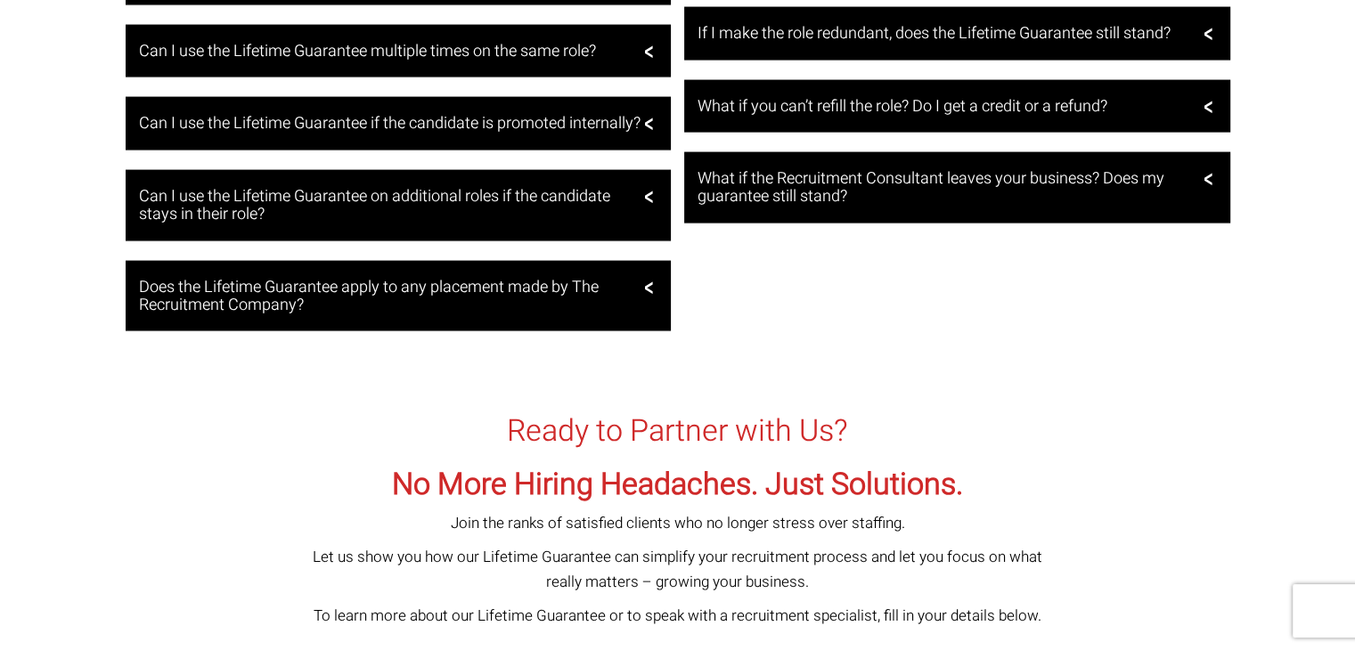
scroll to position [3474, 0]
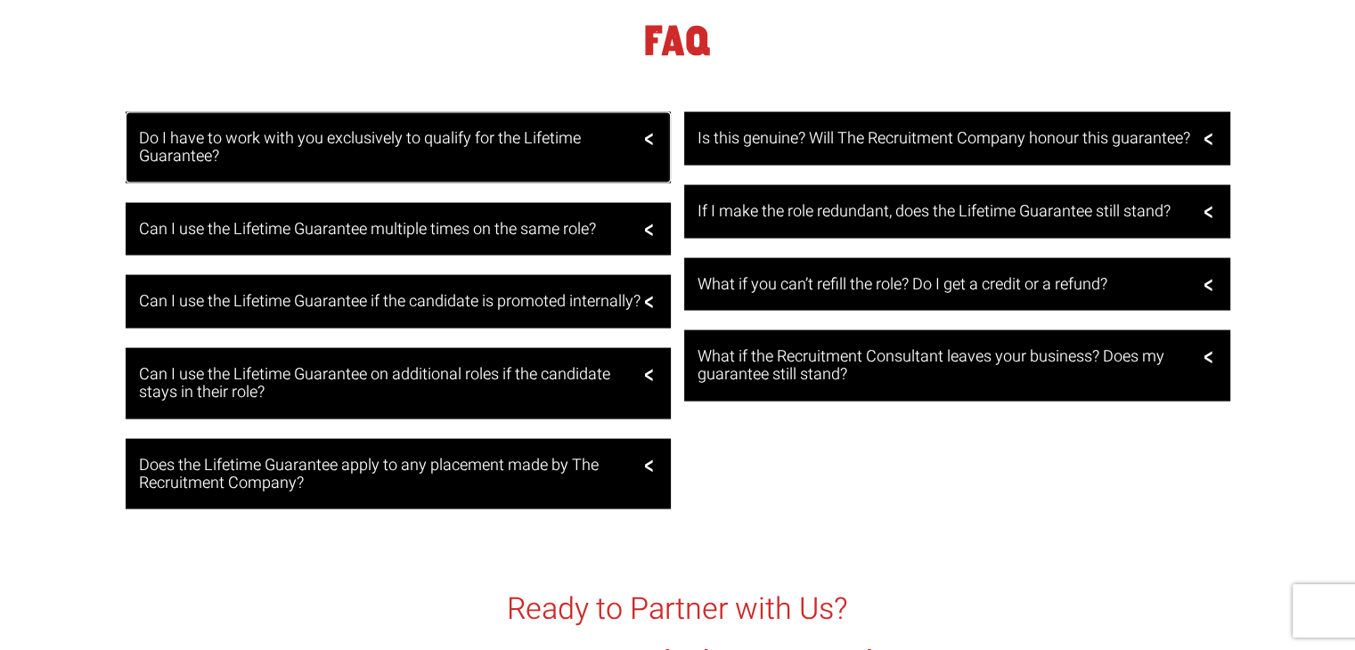
click at [335, 163] on h3 "Do I have to work with you exclusively to qualify for the Lifetime Guarantee?" at bounding box center [396, 148] width 515 height 36
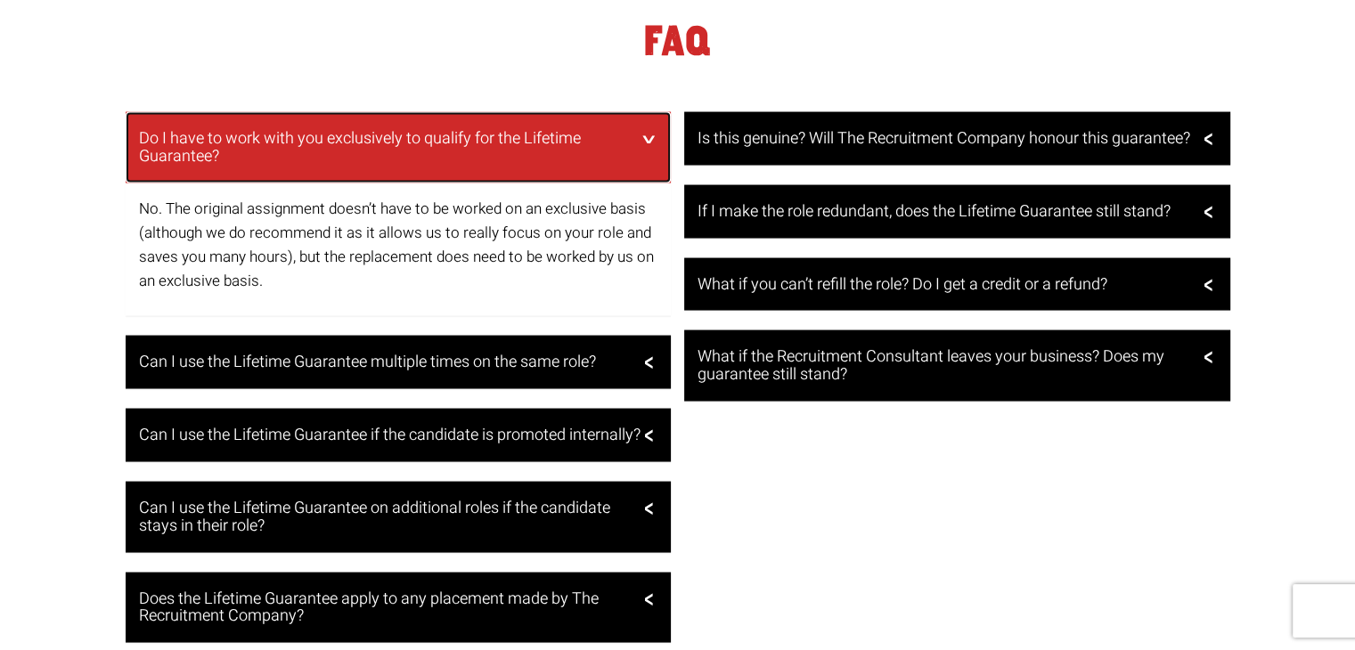
click at [338, 154] on h3 "Do I have to work with you exclusively to qualify for the Lifetime Guarantee?" at bounding box center [396, 148] width 515 height 36
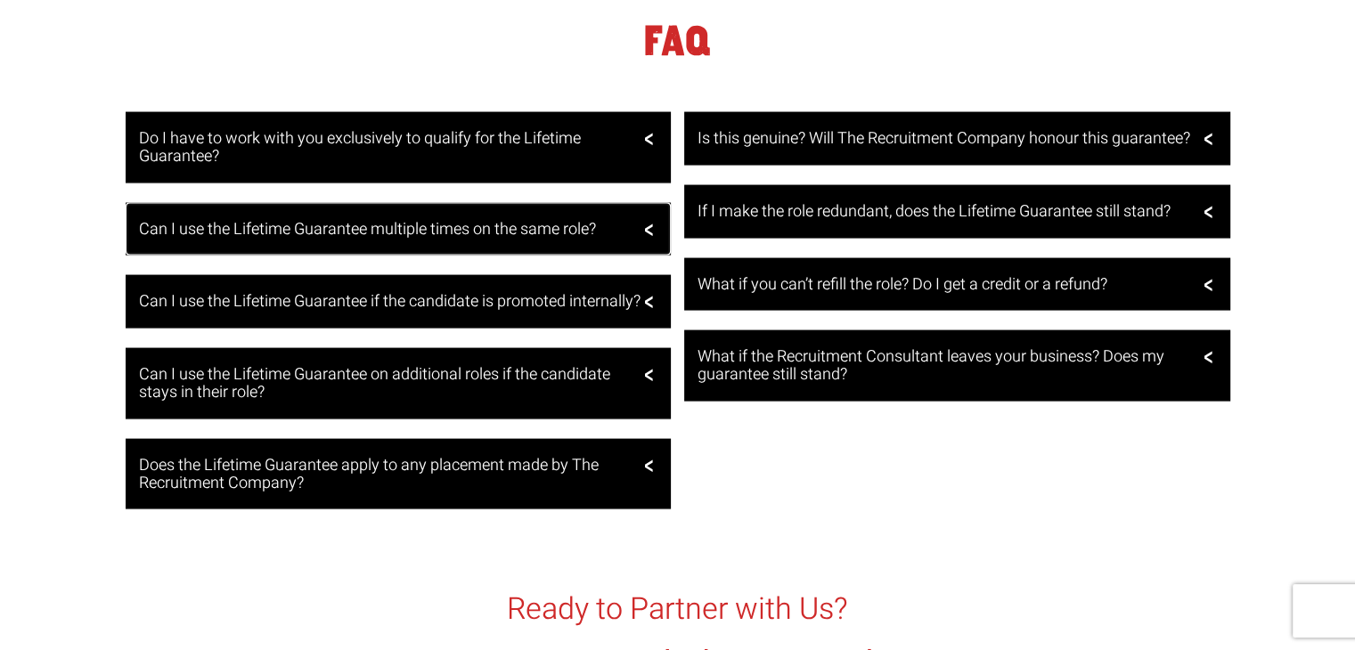
click at [328, 239] on h3 "Can I use the Lifetime Guarantee multiple times on the same role?" at bounding box center [396, 230] width 515 height 18
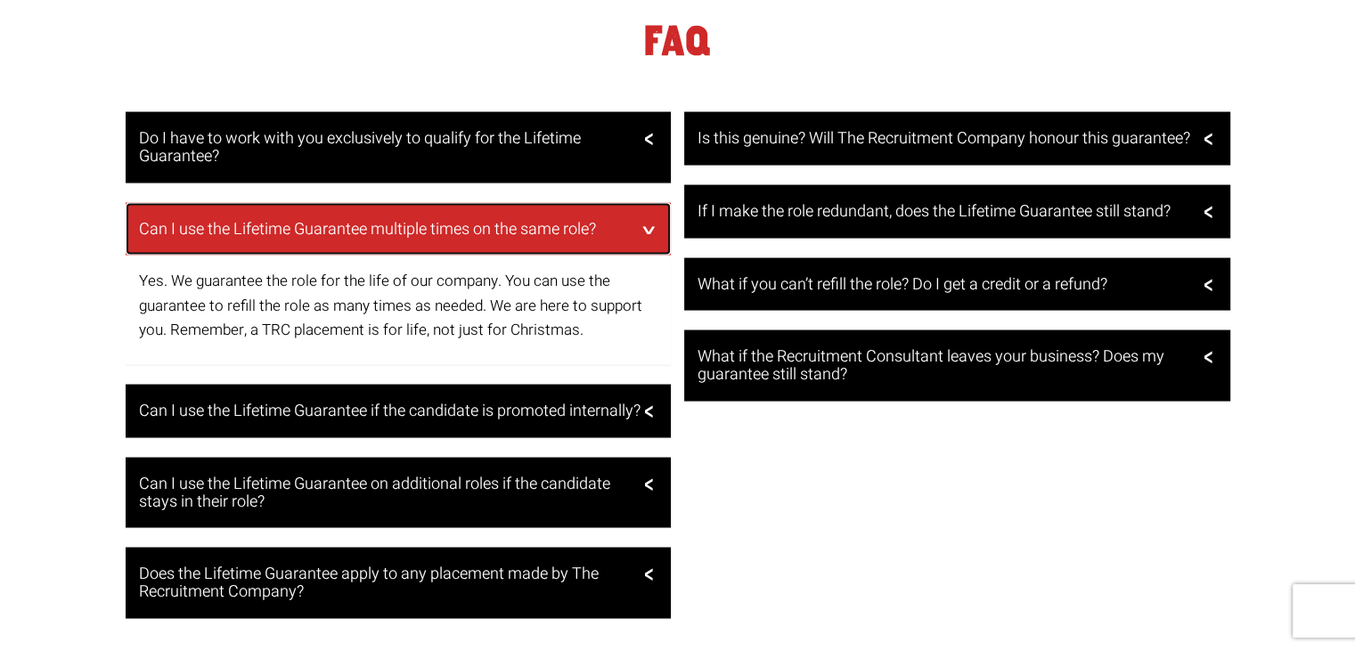
click at [328, 239] on h3 "Can I use the Lifetime Guarantee multiple times on the same role?" at bounding box center [396, 230] width 515 height 18
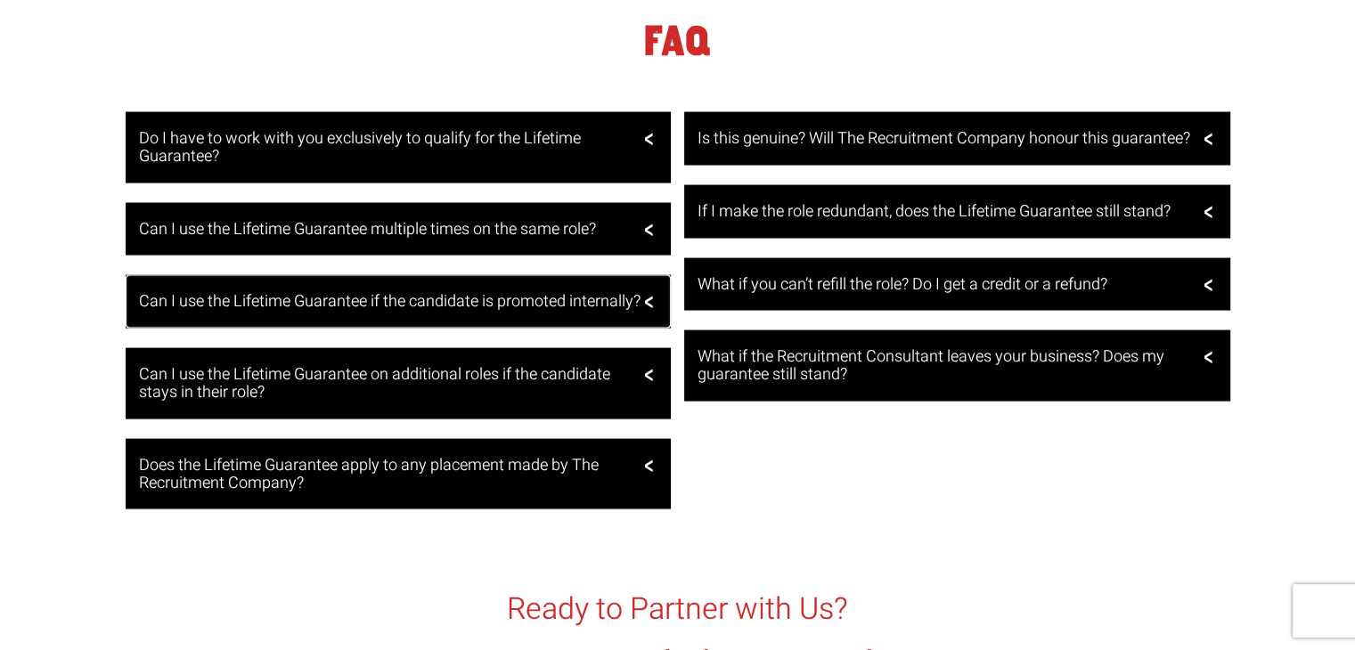
click at [275, 311] on h3 "Can I use the Lifetime Guarantee if the candidate is promoted internally?" at bounding box center [396, 302] width 515 height 18
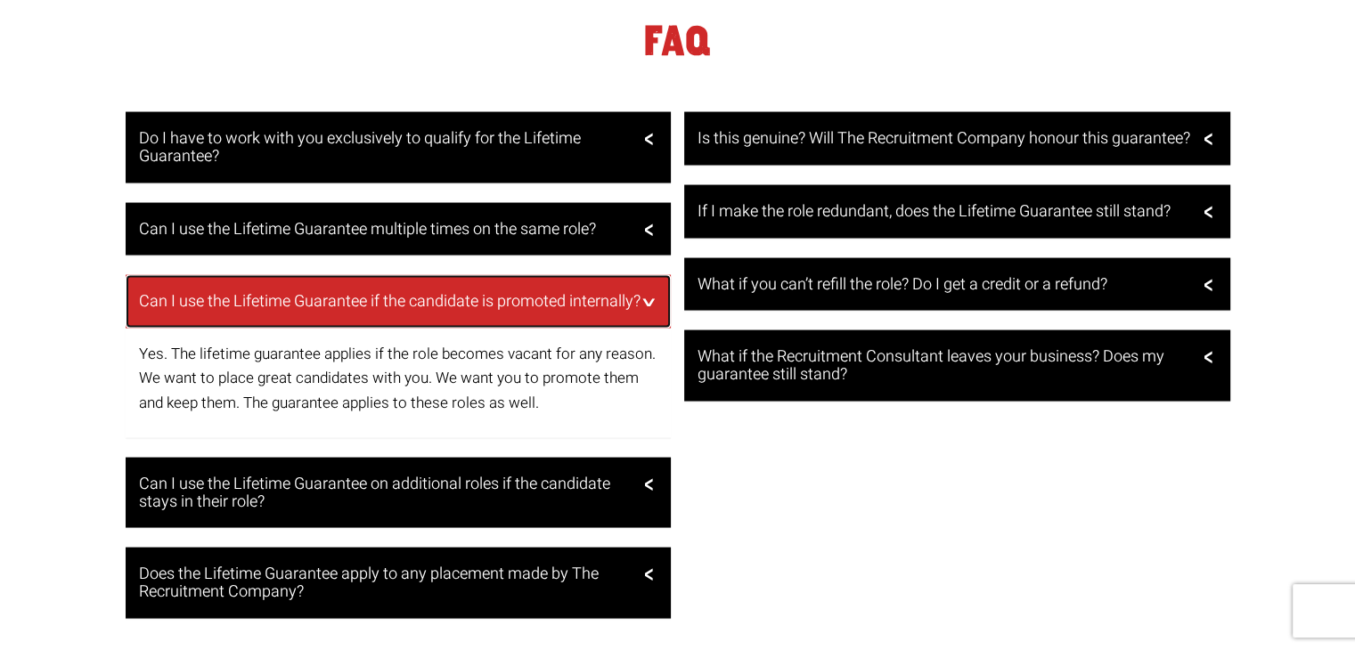
click at [275, 311] on h3 "Can I use the Lifetime Guarantee if the candidate is promoted internally?" at bounding box center [396, 302] width 515 height 18
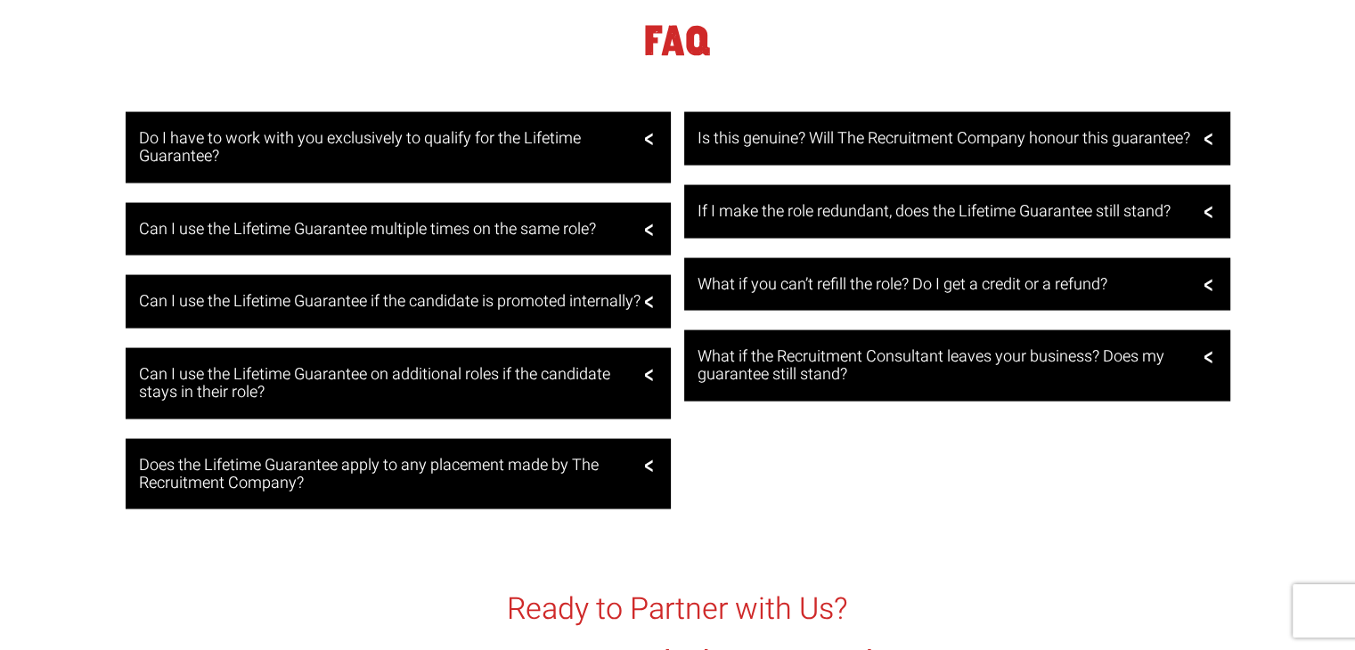
click at [0, 239] on div "Do I have to work with you exclusively to qualify for the Lifetime Guarantee? N…" at bounding box center [677, 320] width 1355 height 417
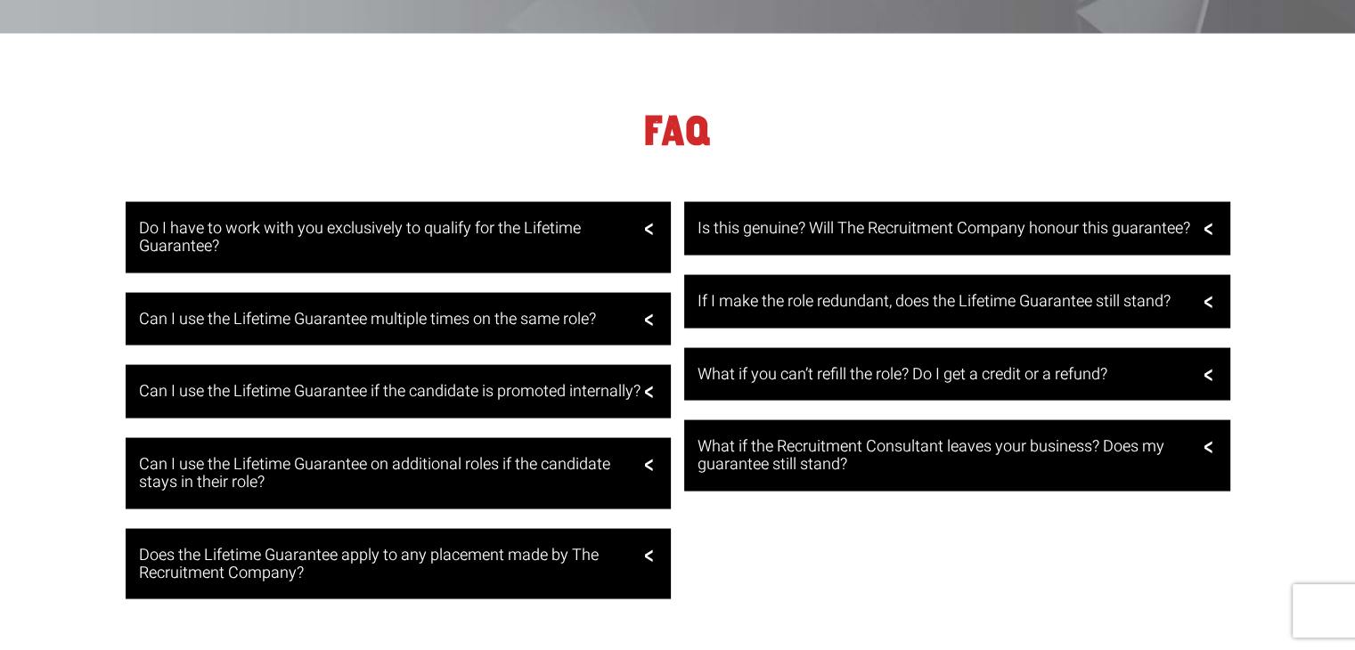
click at [1286, 121] on div "FAQ" at bounding box center [677, 117] width 1355 height 168
click at [1293, 120] on div "FAQ" at bounding box center [677, 117] width 1355 height 168
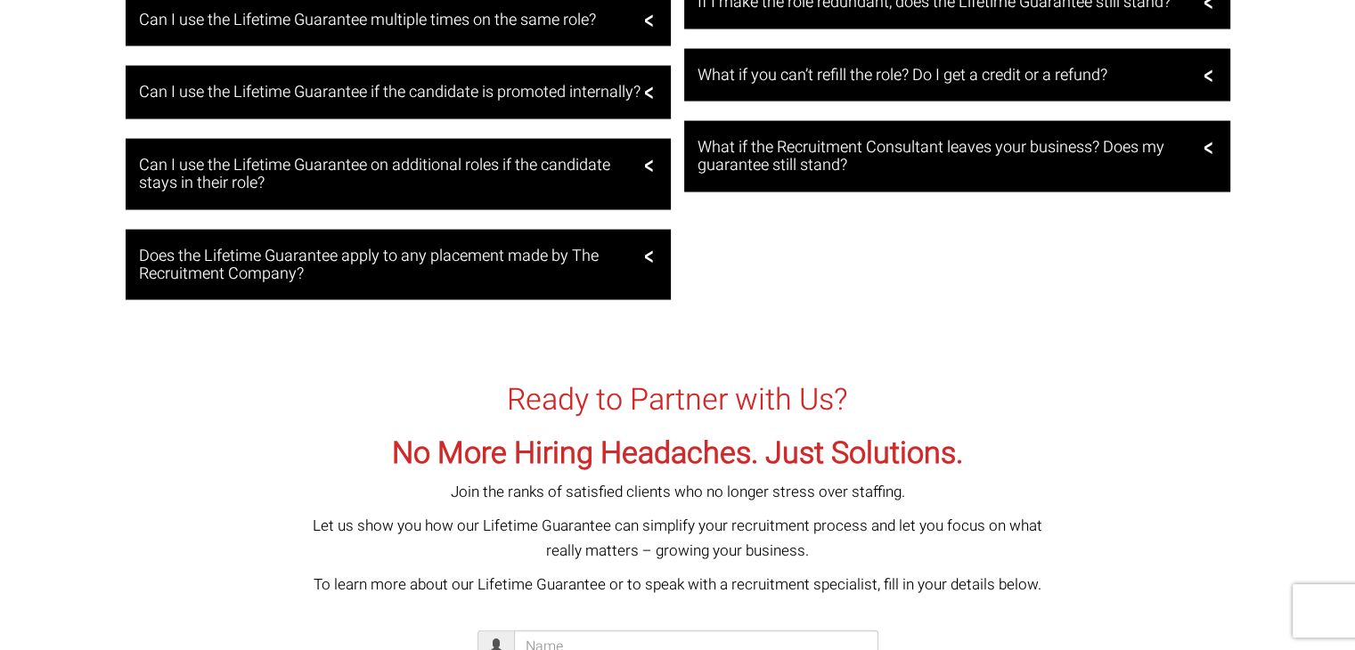
scroll to position [3652, 0]
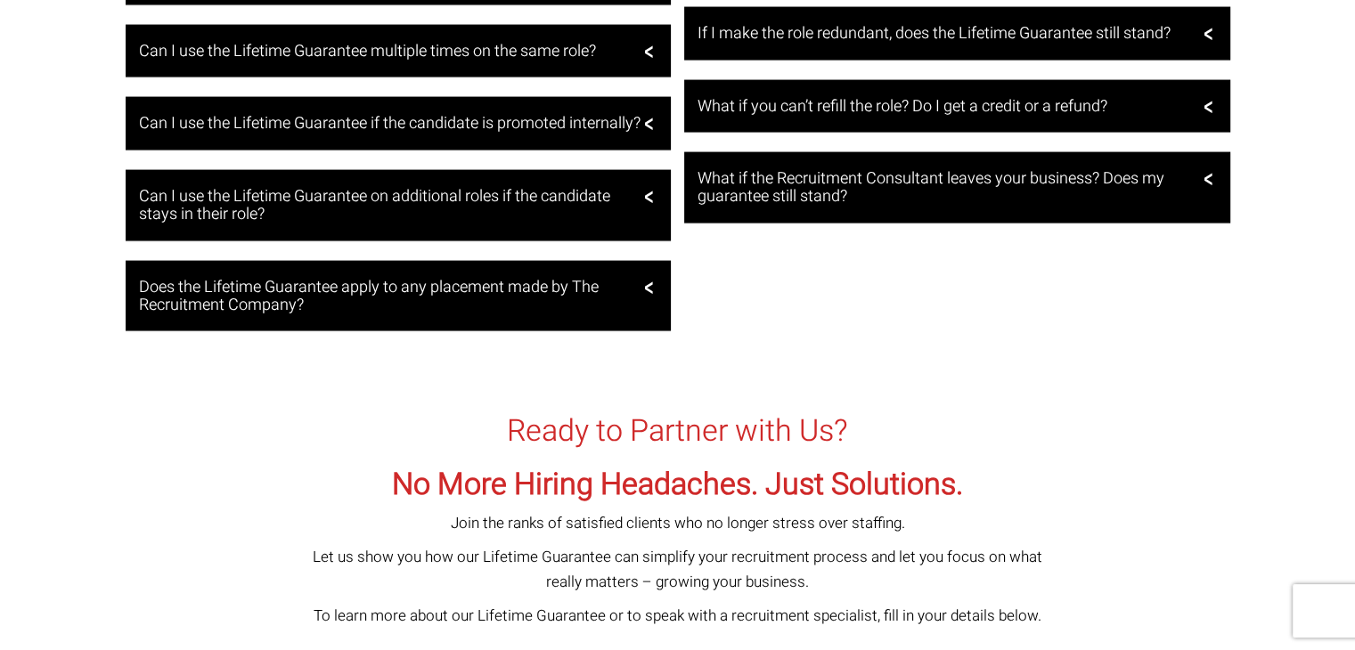
click at [1304, 137] on div "Do I have to work with you exclusively to qualify for the Lifetime Guarantee? N…" at bounding box center [677, 142] width 1355 height 417
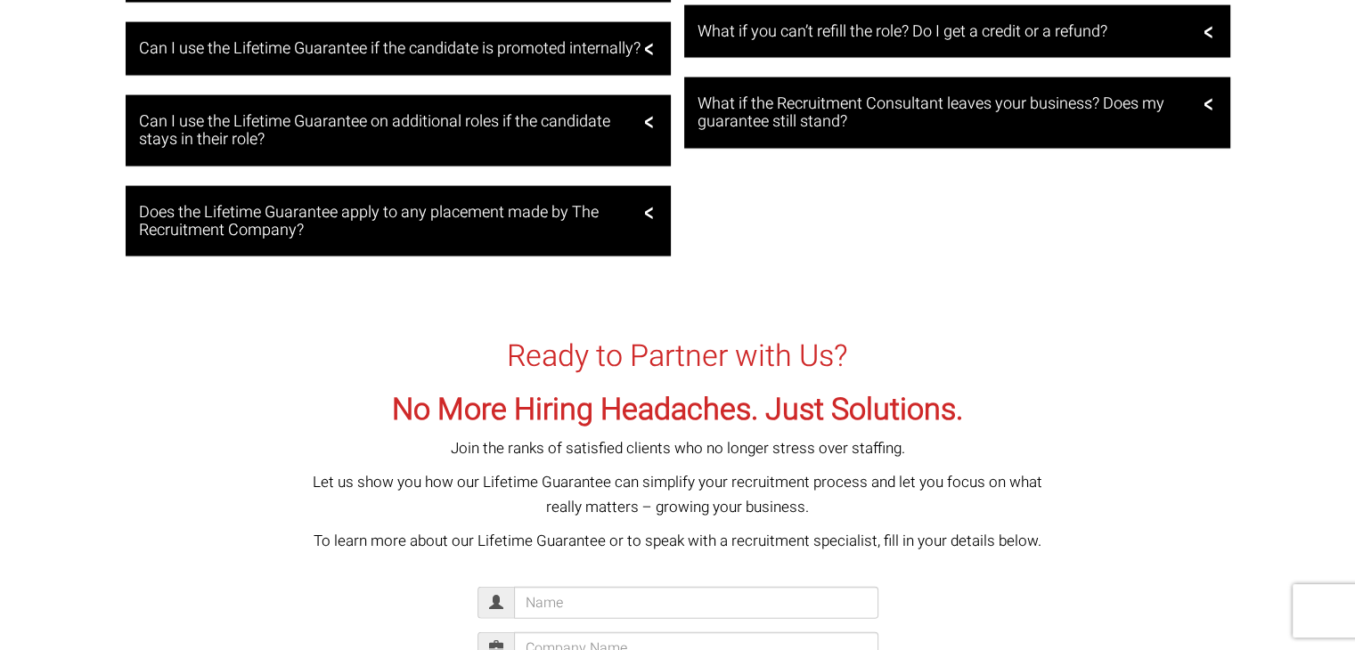
scroll to position [3919, 0]
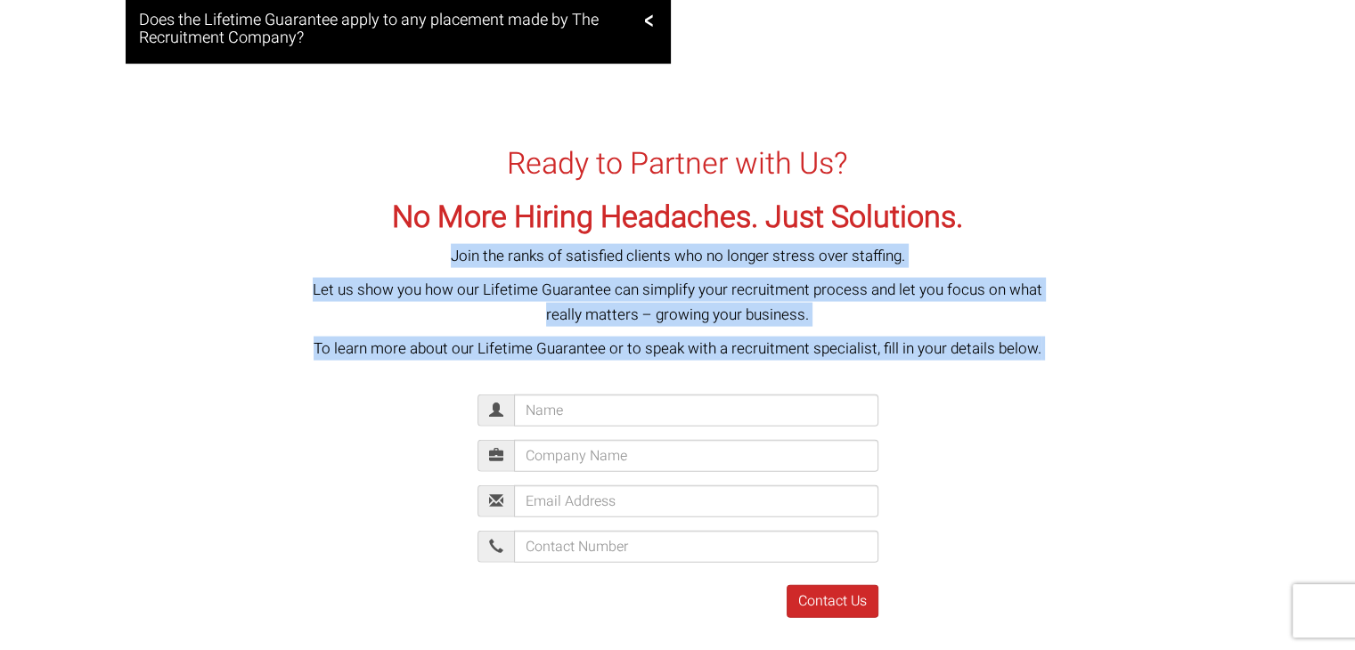
drag, startPoint x: 451, startPoint y: 278, endPoint x: 1059, endPoint y: 385, distance: 617.6
click at [1059, 385] on div "Ready to Partner with Us? No More Hiring Headaches. Just Solutions. Join the ra…" at bounding box center [678, 464] width 766 height 673
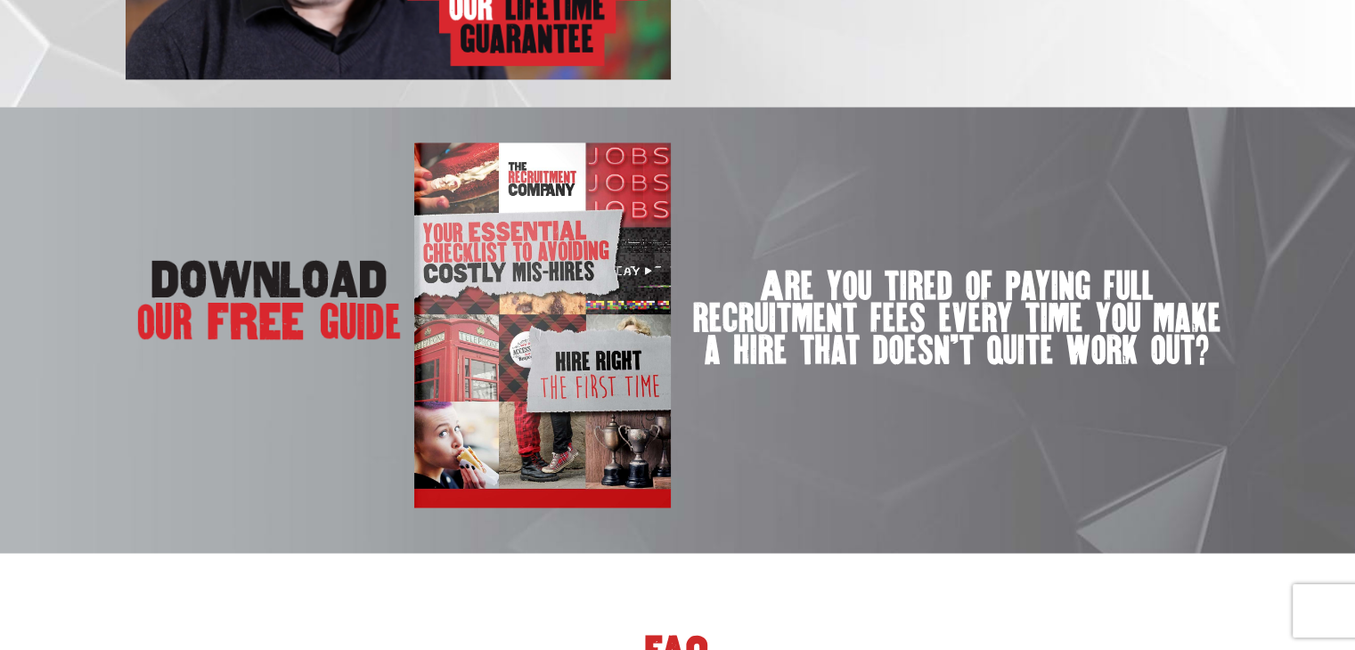
scroll to position [0, 0]
